Goal: Transaction & Acquisition: Purchase product/service

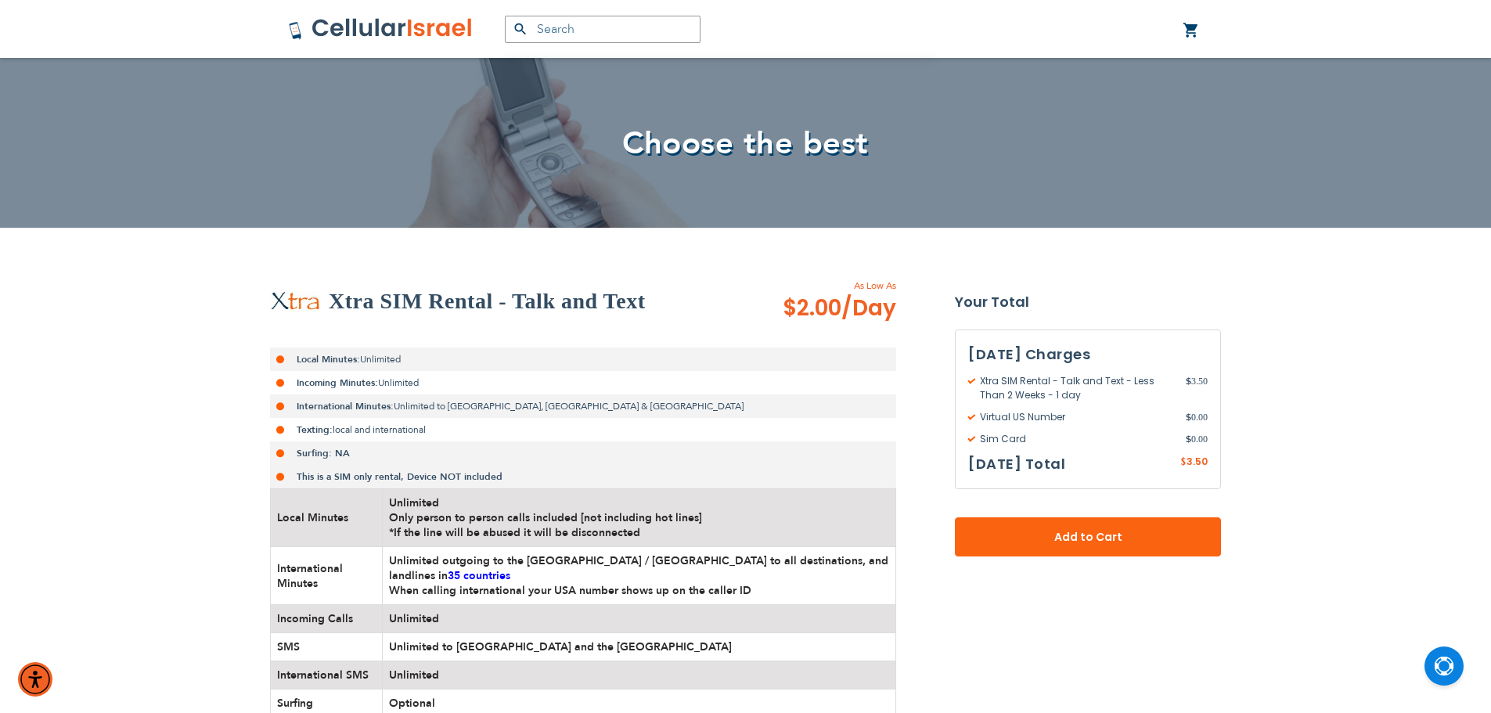
scroll to position [78, 0]
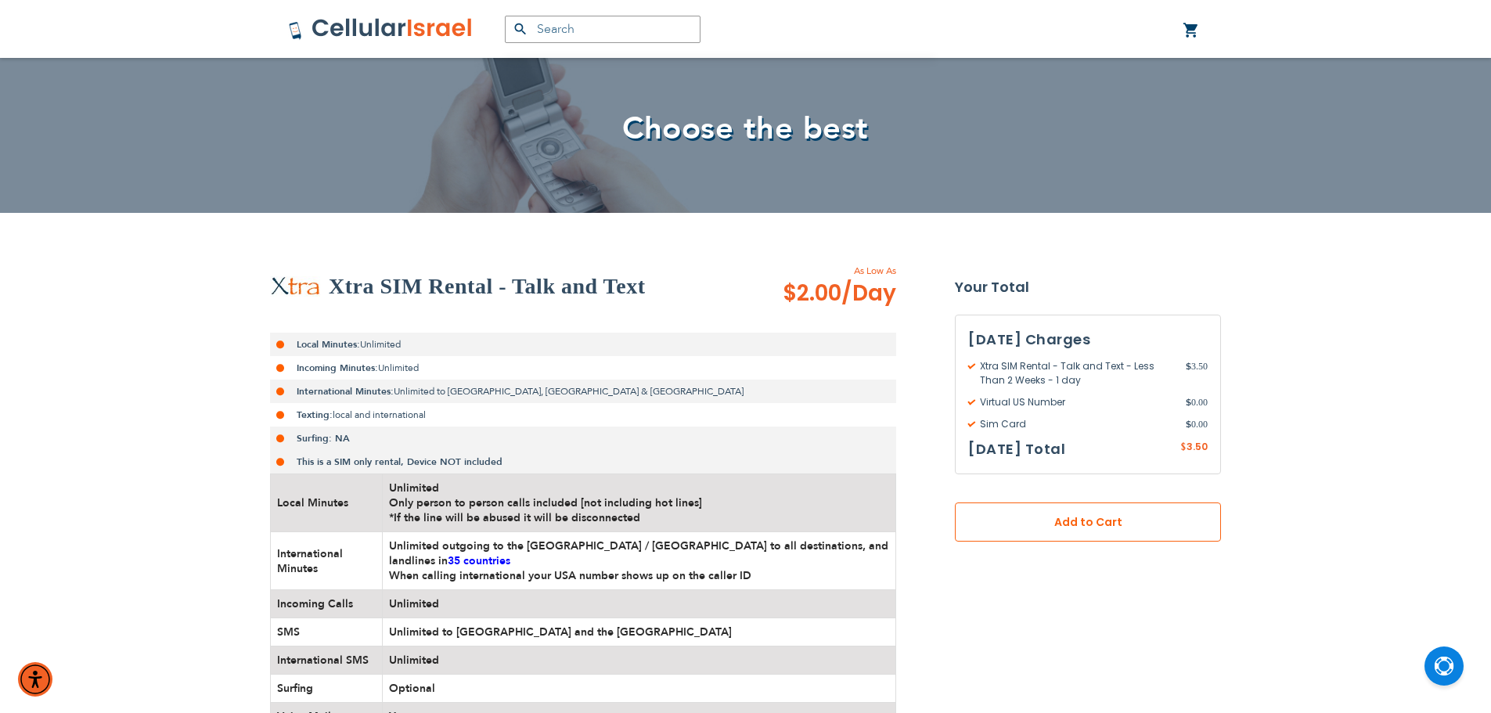
click at [1107, 516] on span "Add to Cart" at bounding box center [1087, 522] width 163 height 16
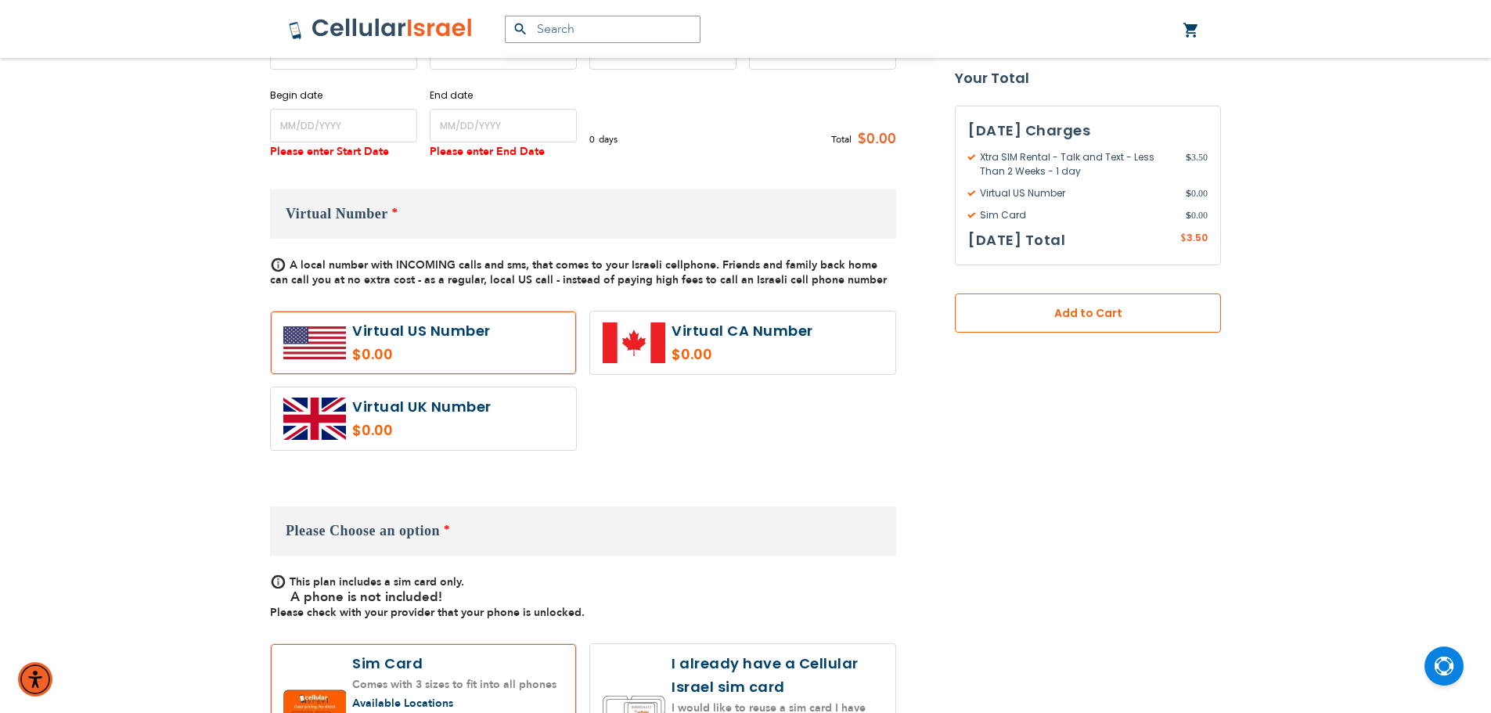
scroll to position [934, 0]
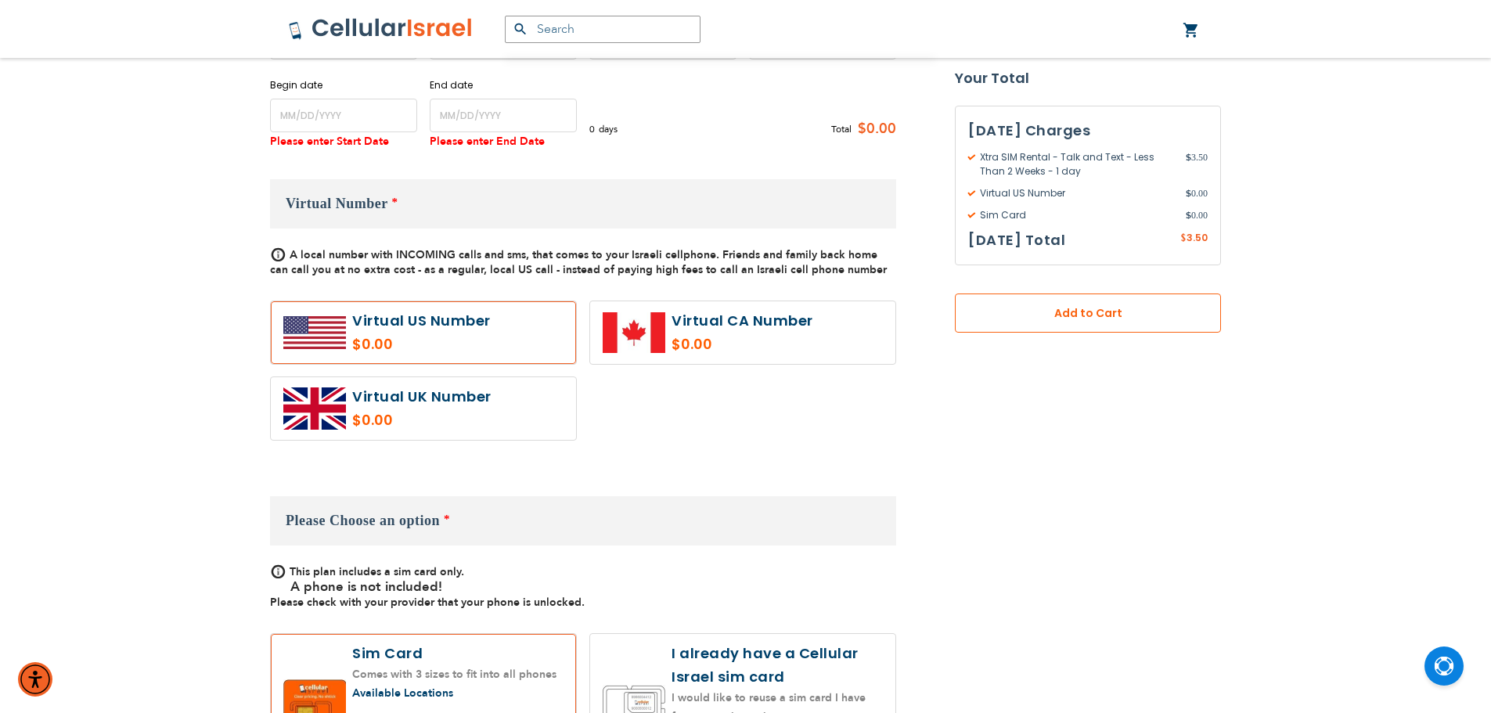
click at [1085, 309] on span "Add to Cart" at bounding box center [1087, 313] width 163 height 16
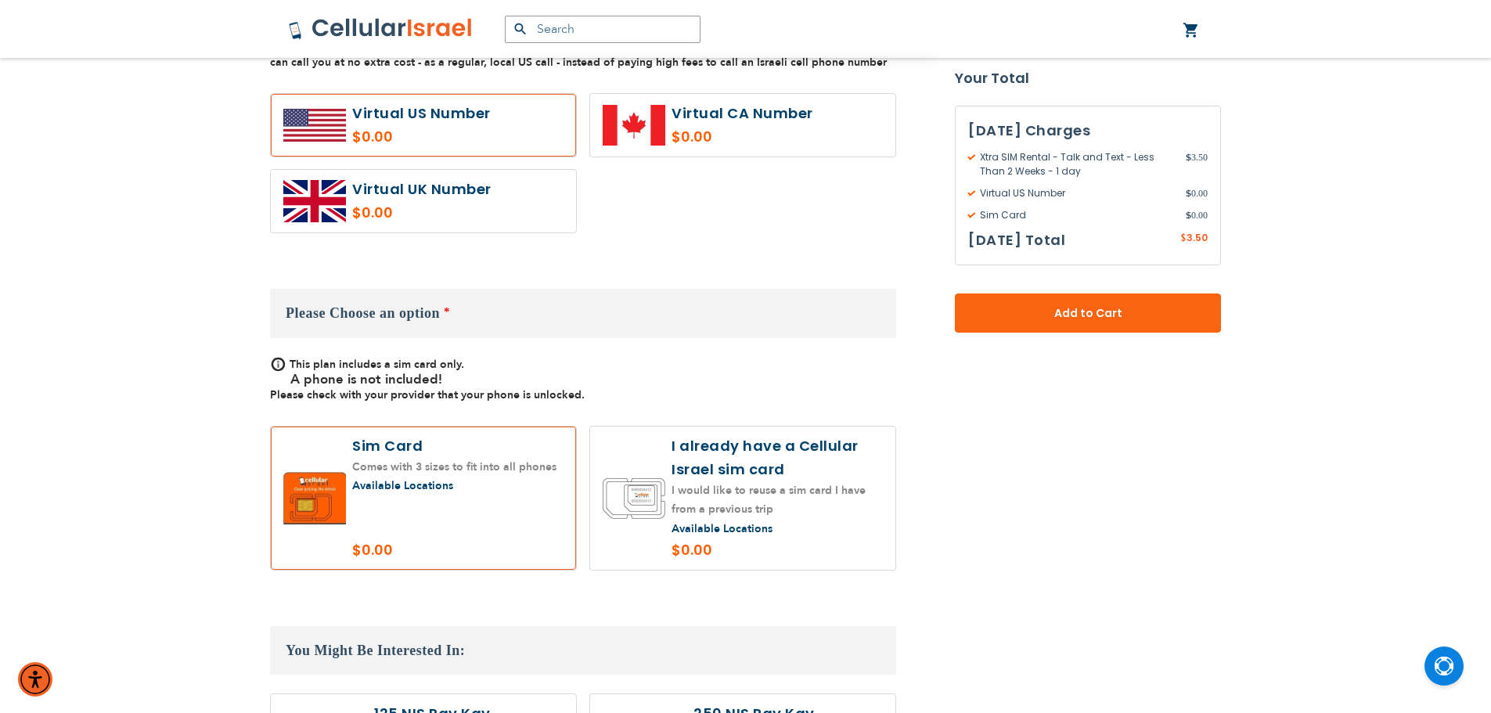
scroll to position [1169, 0]
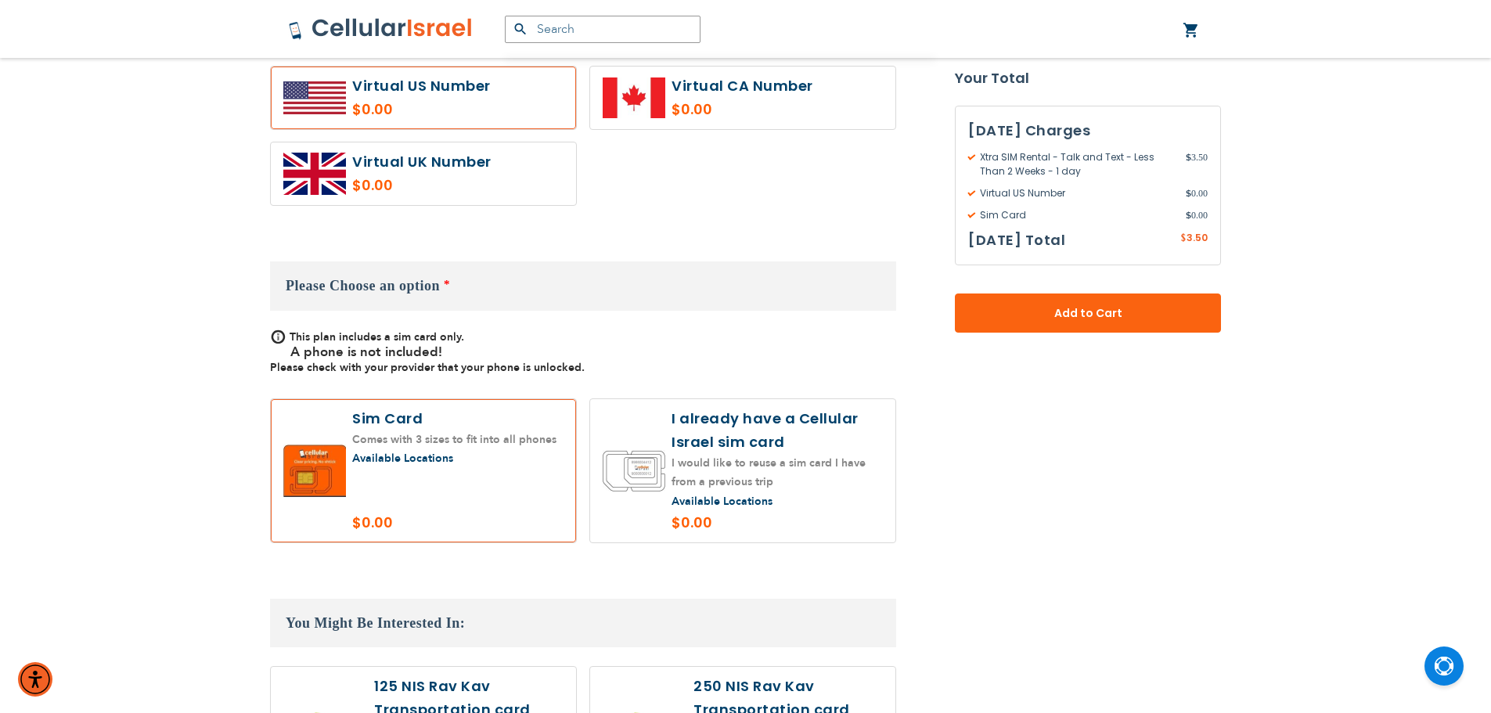
click at [427, 461] on label at bounding box center [423, 471] width 305 height 144
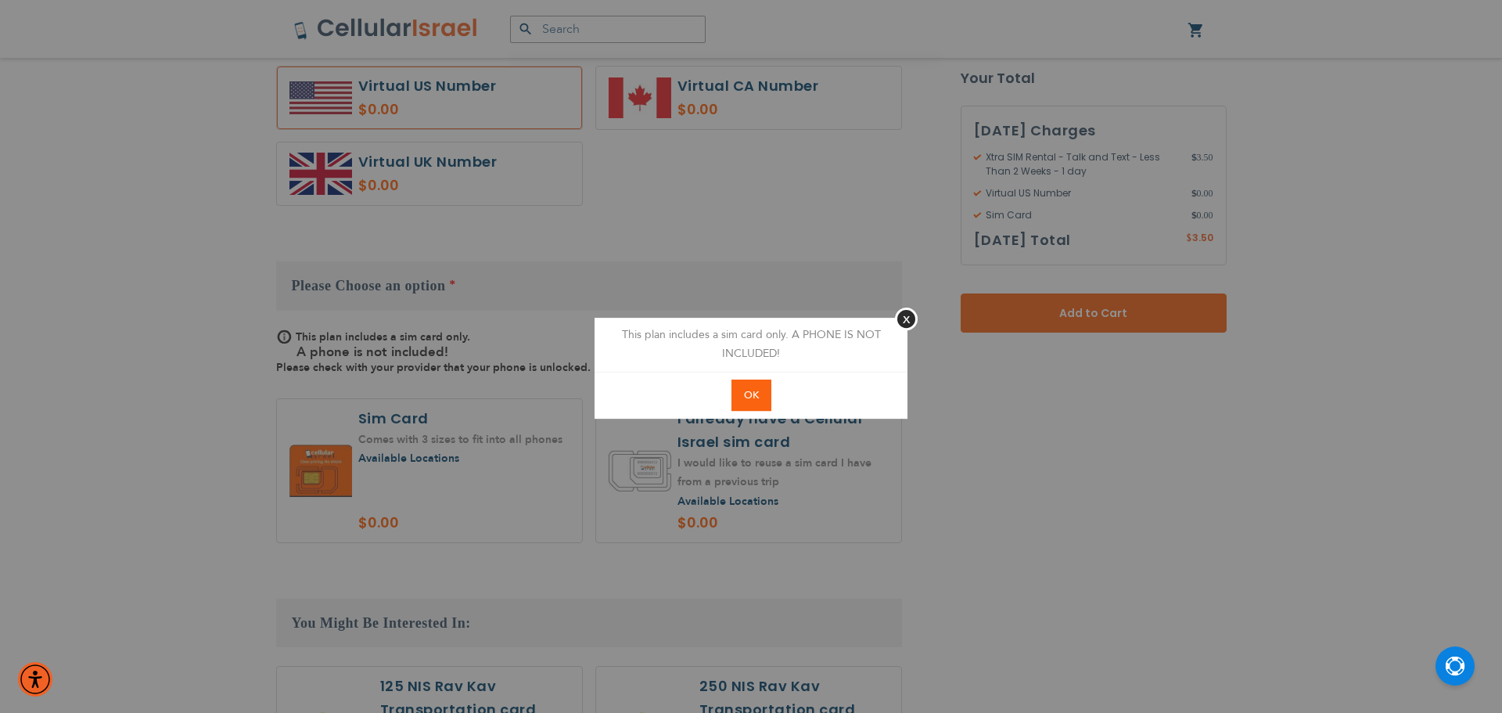
click at [750, 397] on span "OK" at bounding box center [751, 395] width 15 height 14
radio input "true"
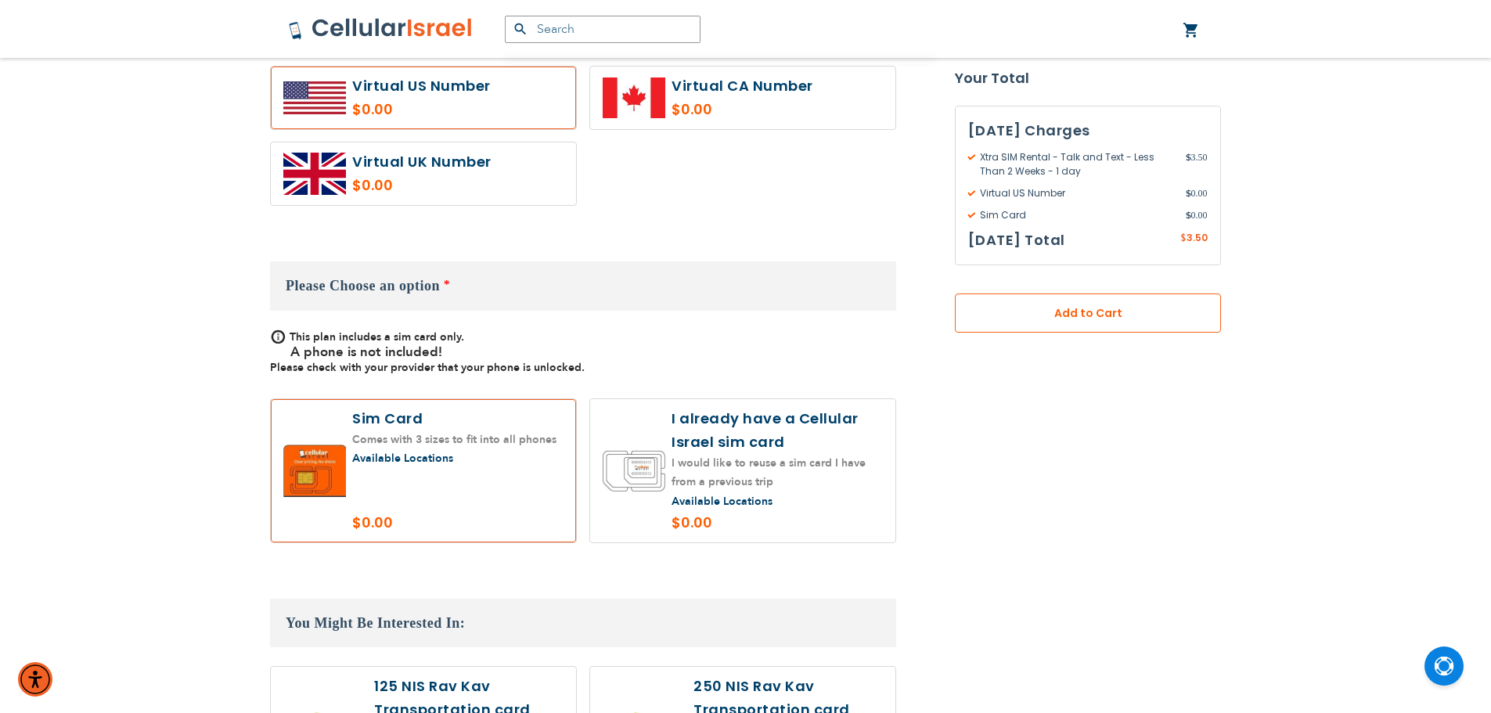
click at [1082, 315] on span "Add to Cart" at bounding box center [1087, 313] width 163 height 16
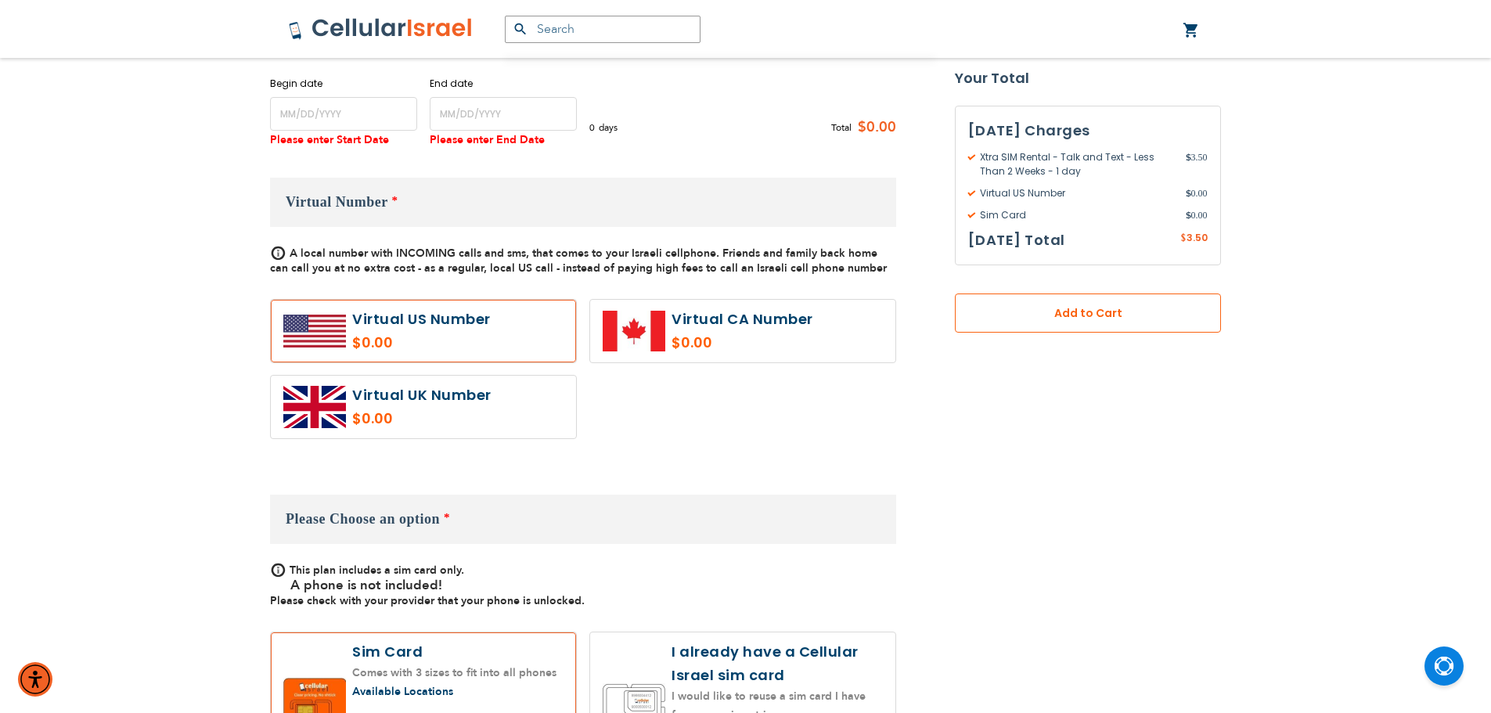
scroll to position [934, 0]
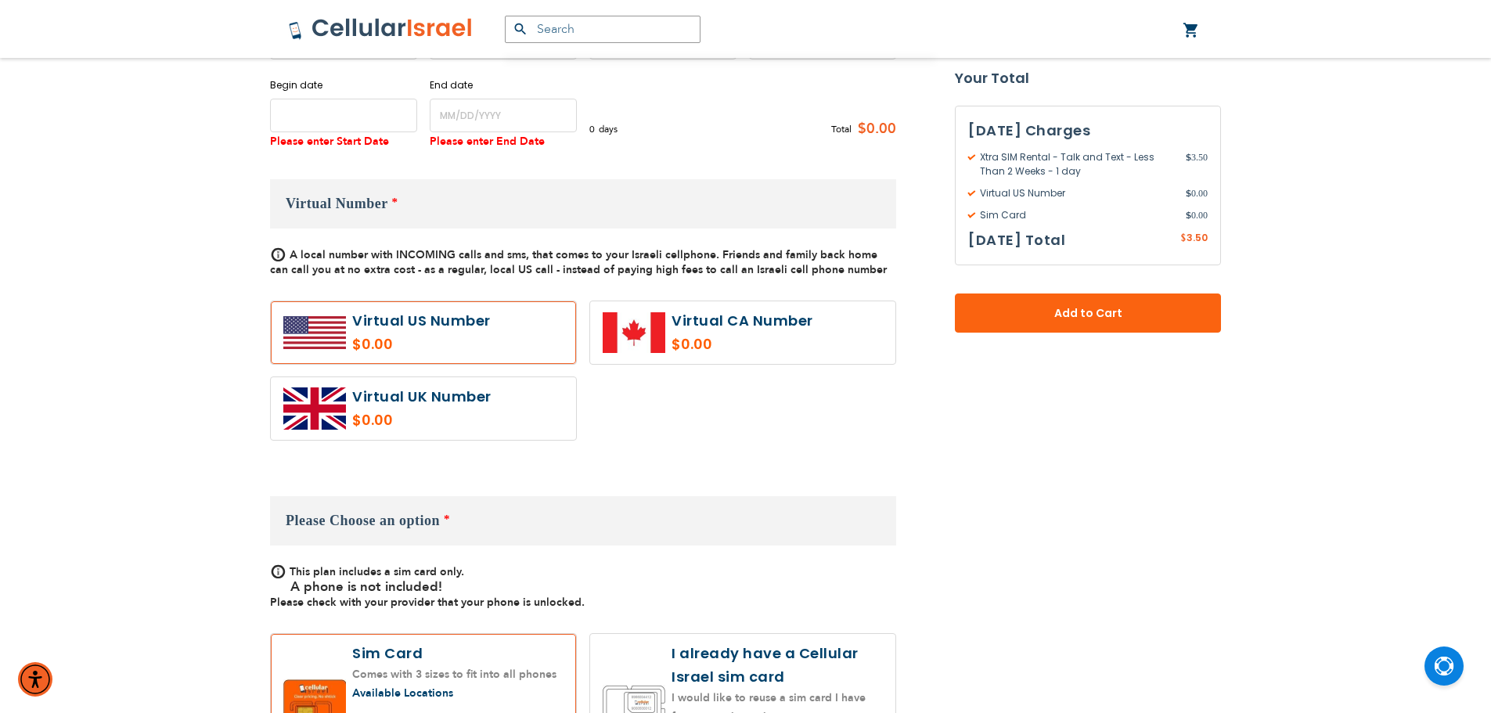
click at [338, 104] on input "name" at bounding box center [343, 116] width 147 height 34
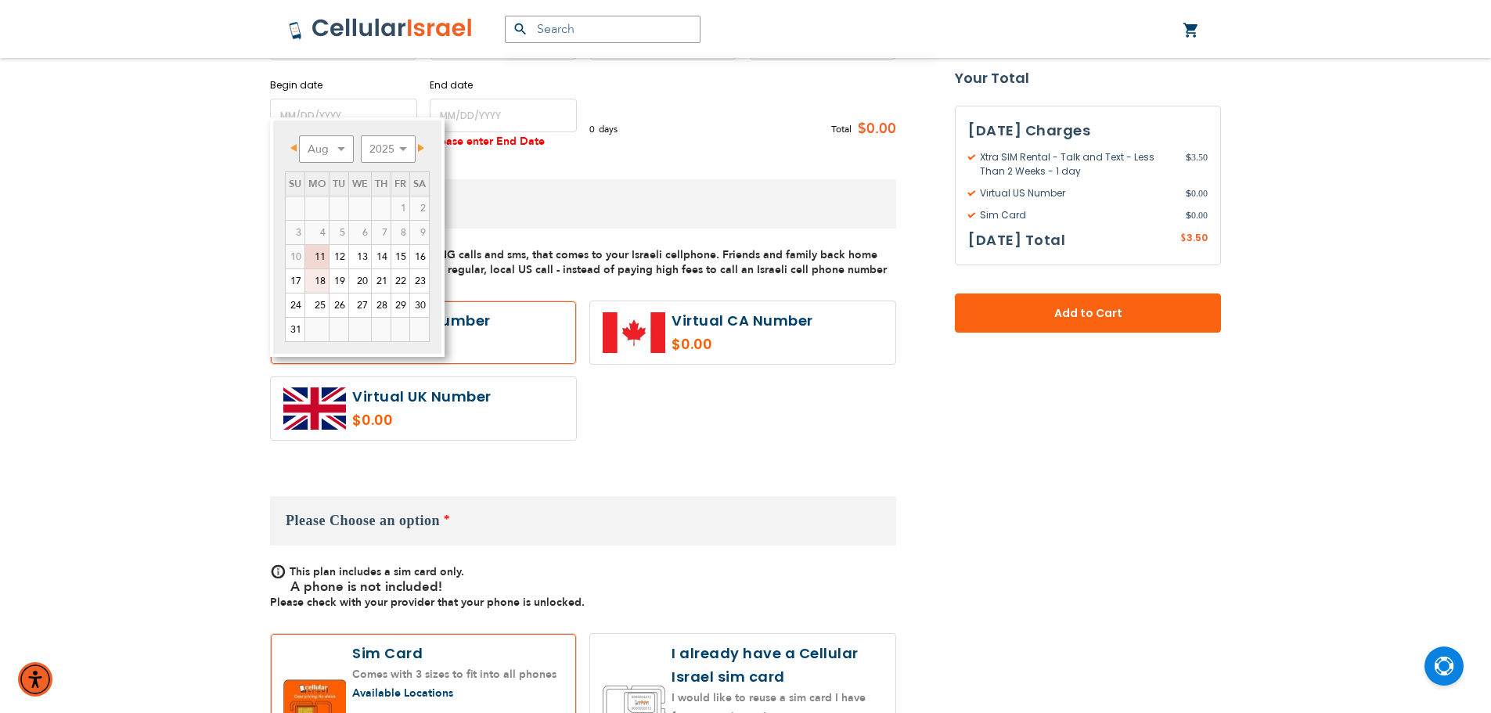
click at [315, 281] on link "18" at bounding box center [316, 280] width 23 height 23
type input "[DATE]"
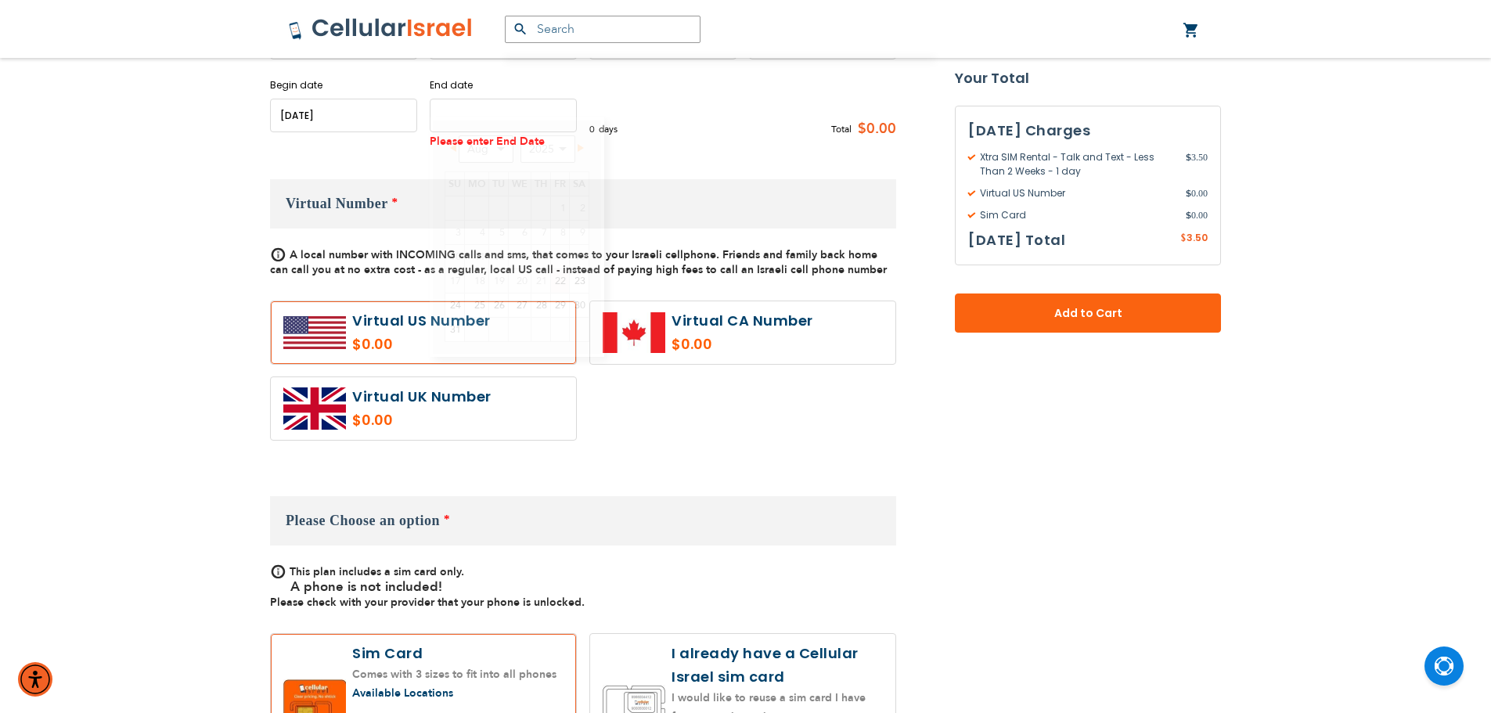
click at [466, 99] on input "name" at bounding box center [503, 116] width 147 height 34
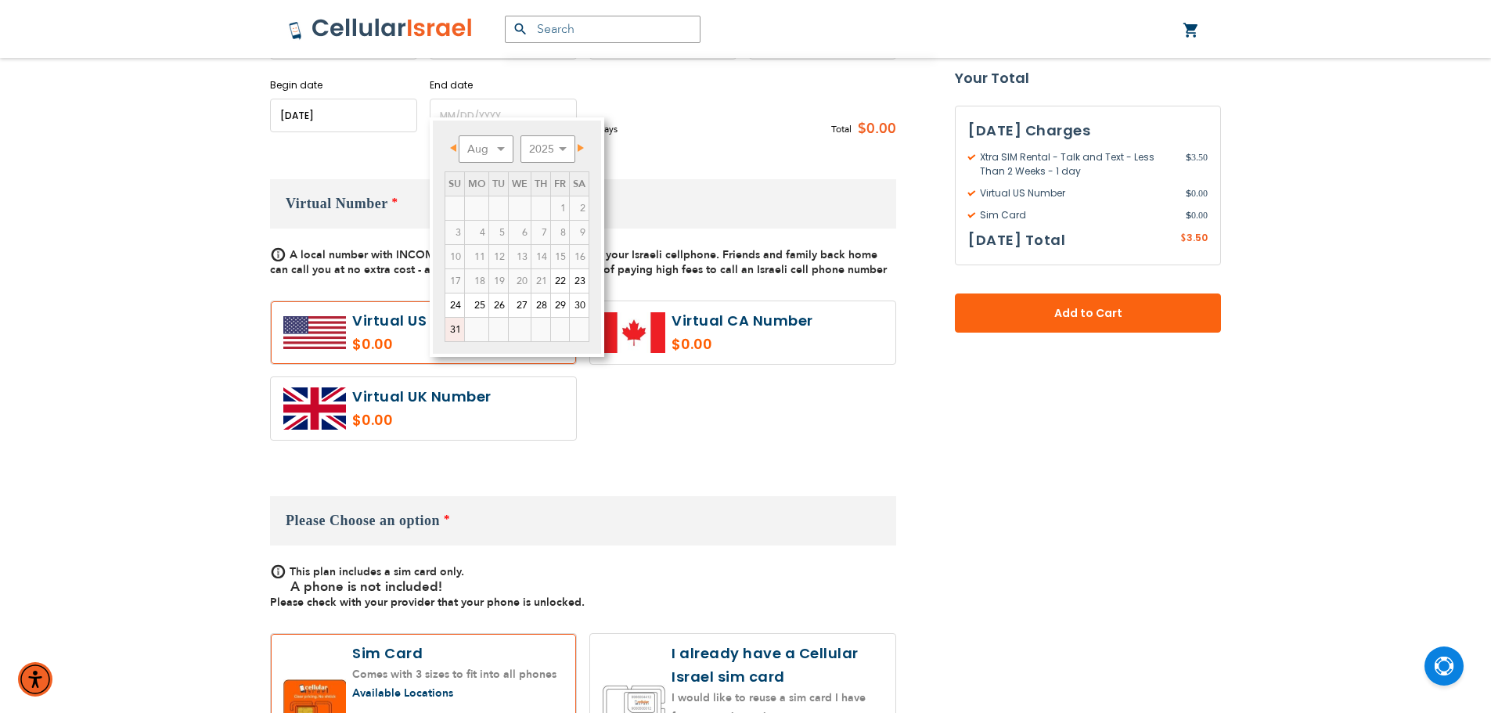
click at [459, 323] on link "31" at bounding box center [454, 329] width 19 height 23
type input "[DATE]"
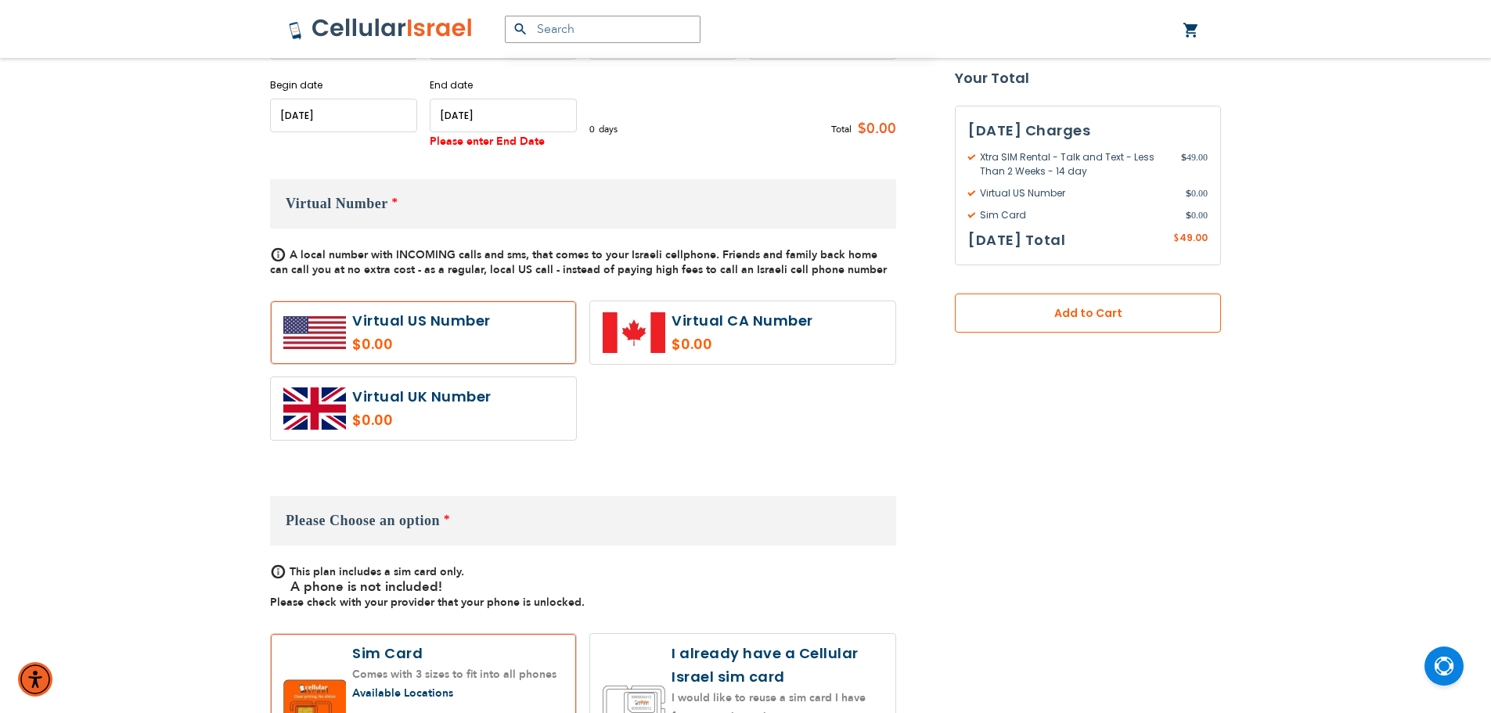
click at [1109, 315] on span "Add to Cart" at bounding box center [1087, 313] width 163 height 16
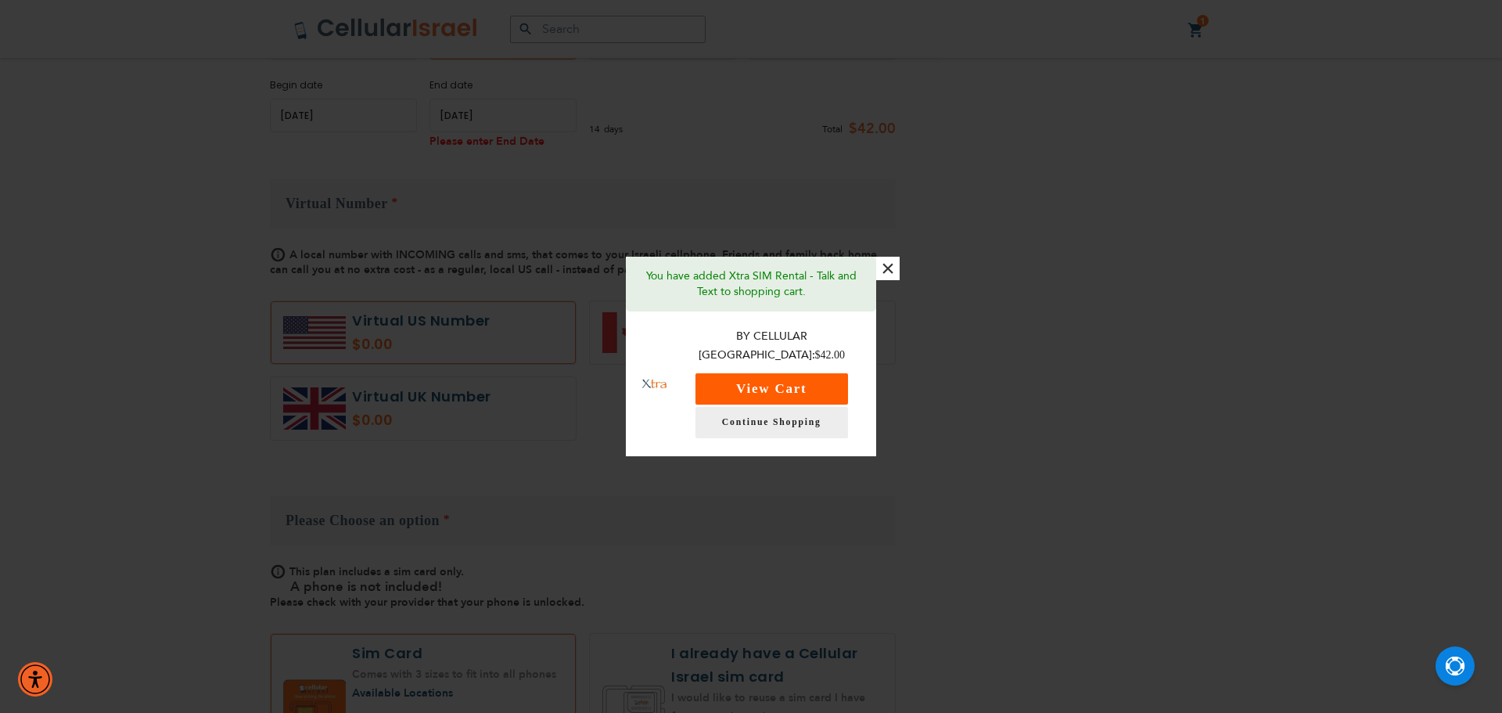
click at [815, 378] on button "View Cart" at bounding box center [772, 388] width 153 height 31
